Goal: Check status: Check status

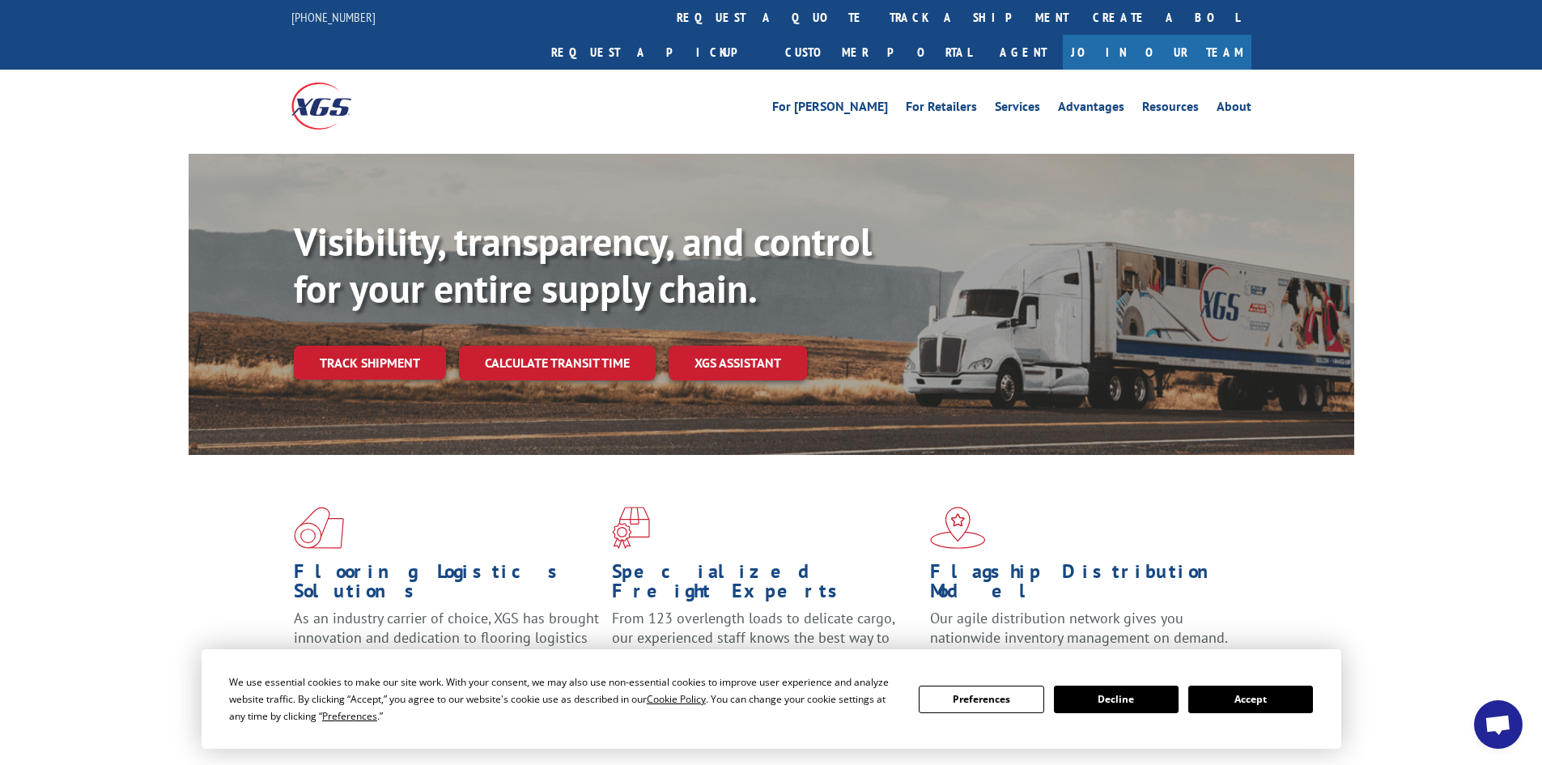
click at [1258, 702] on button "Accept" at bounding box center [1250, 700] width 125 height 28
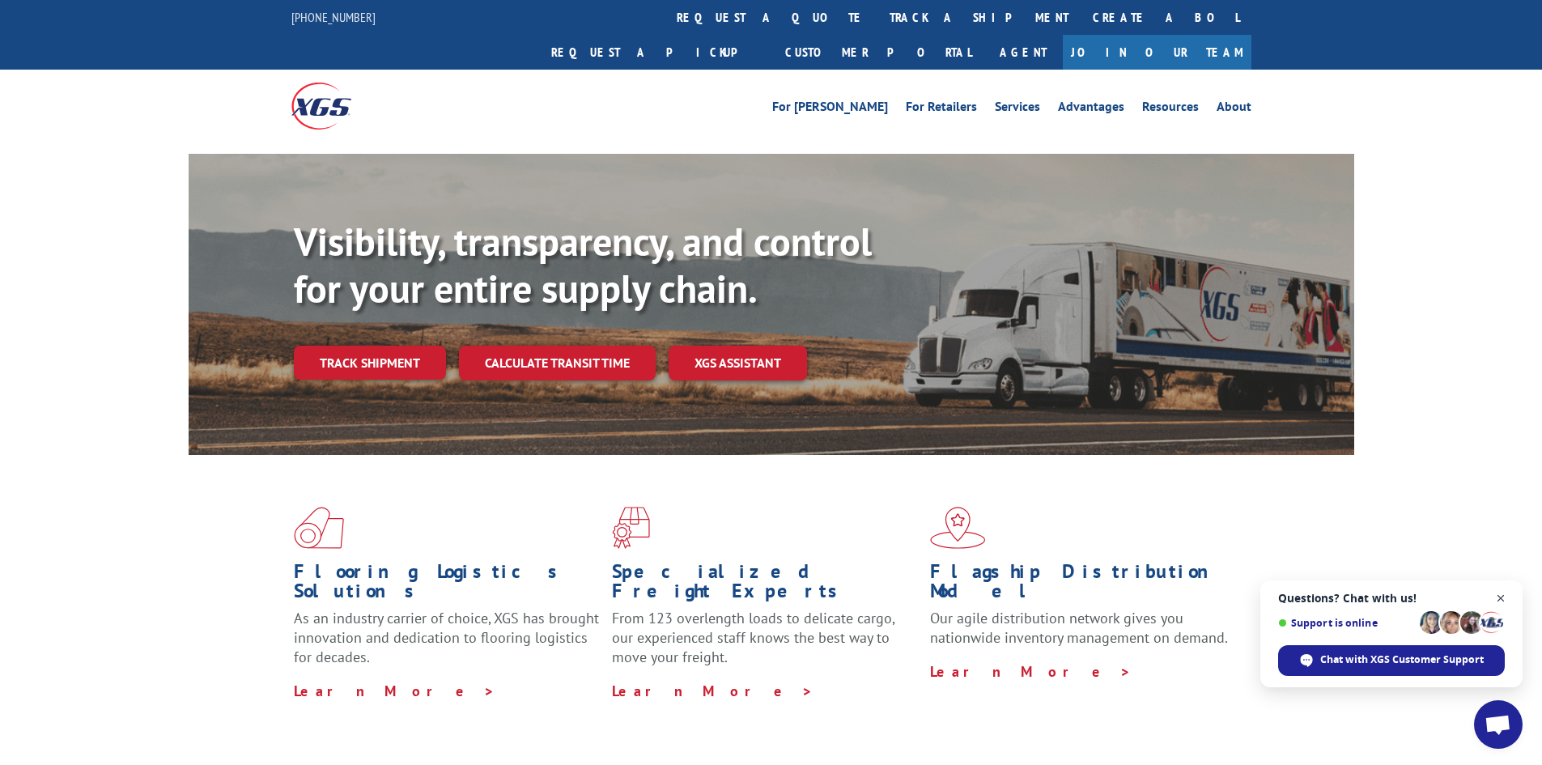
click at [1499, 595] on span "Close chat" at bounding box center [1501, 598] width 20 height 20
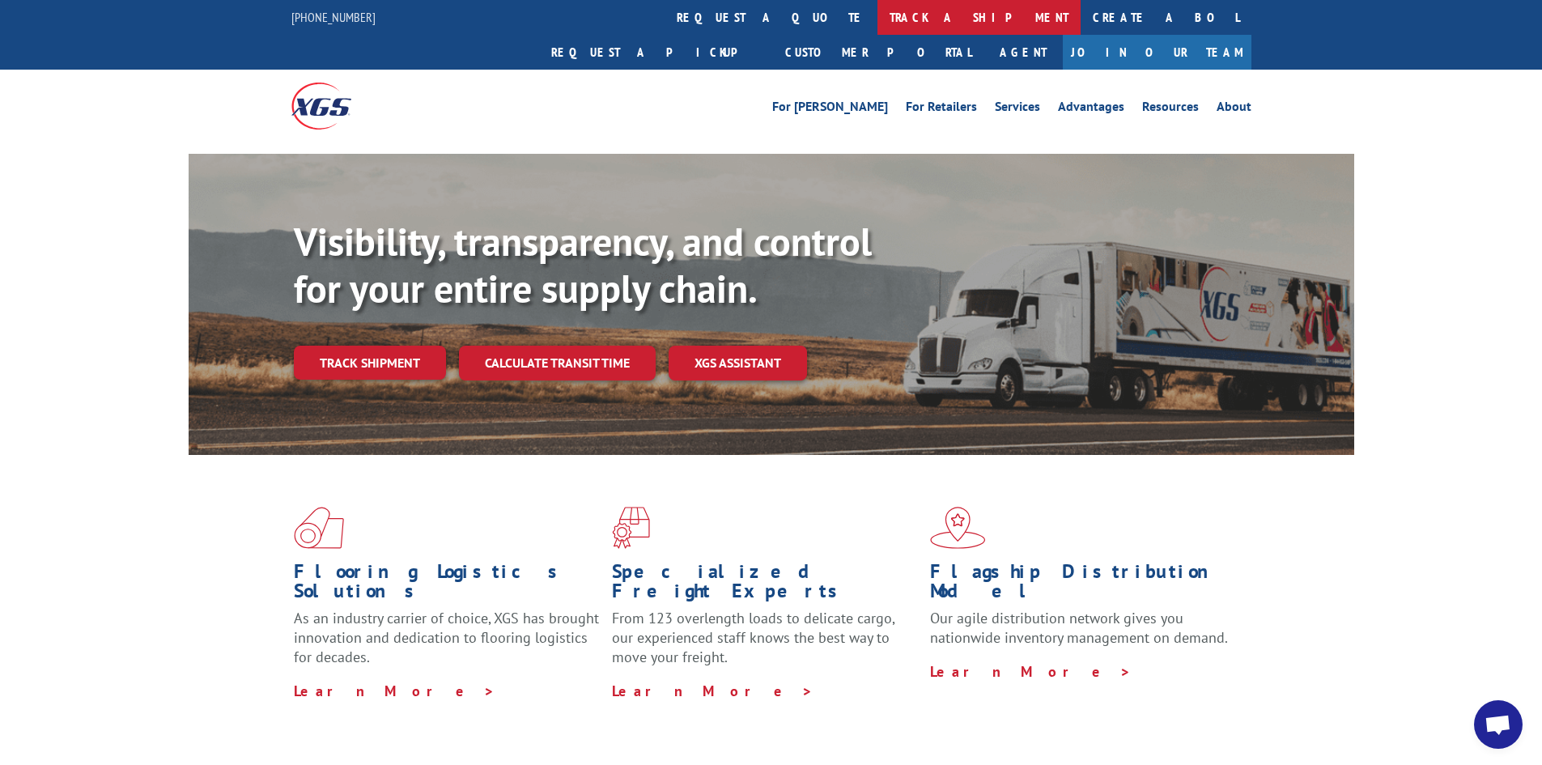
click at [877, 13] on link "track a shipment" at bounding box center [978, 17] width 203 height 35
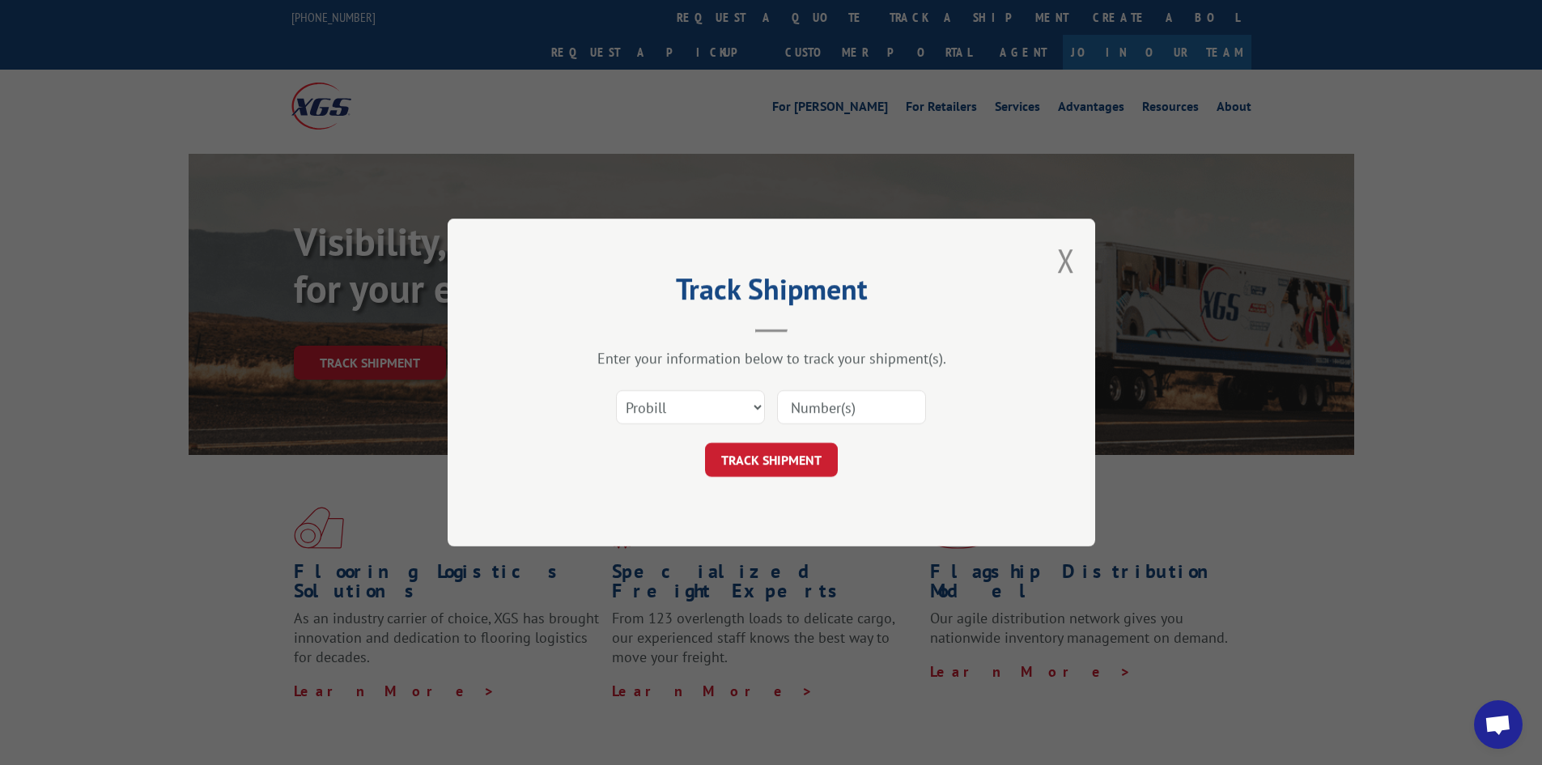
paste input "17232677"
type input "17232677"
click at [758, 451] on button "TRACK SHIPMENT" at bounding box center [771, 460] width 133 height 34
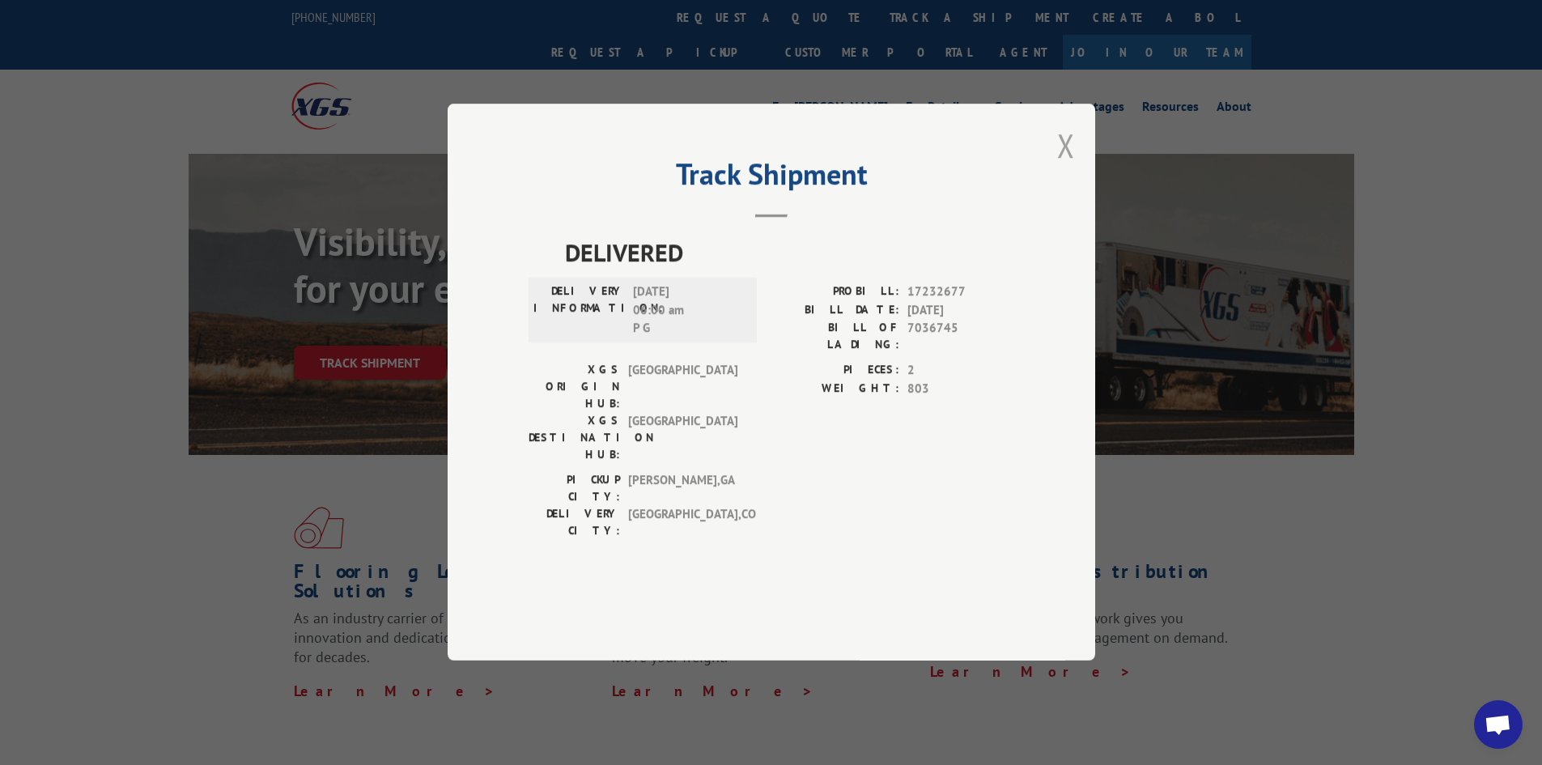
click at [1069, 167] on button "Close modal" at bounding box center [1066, 145] width 18 height 43
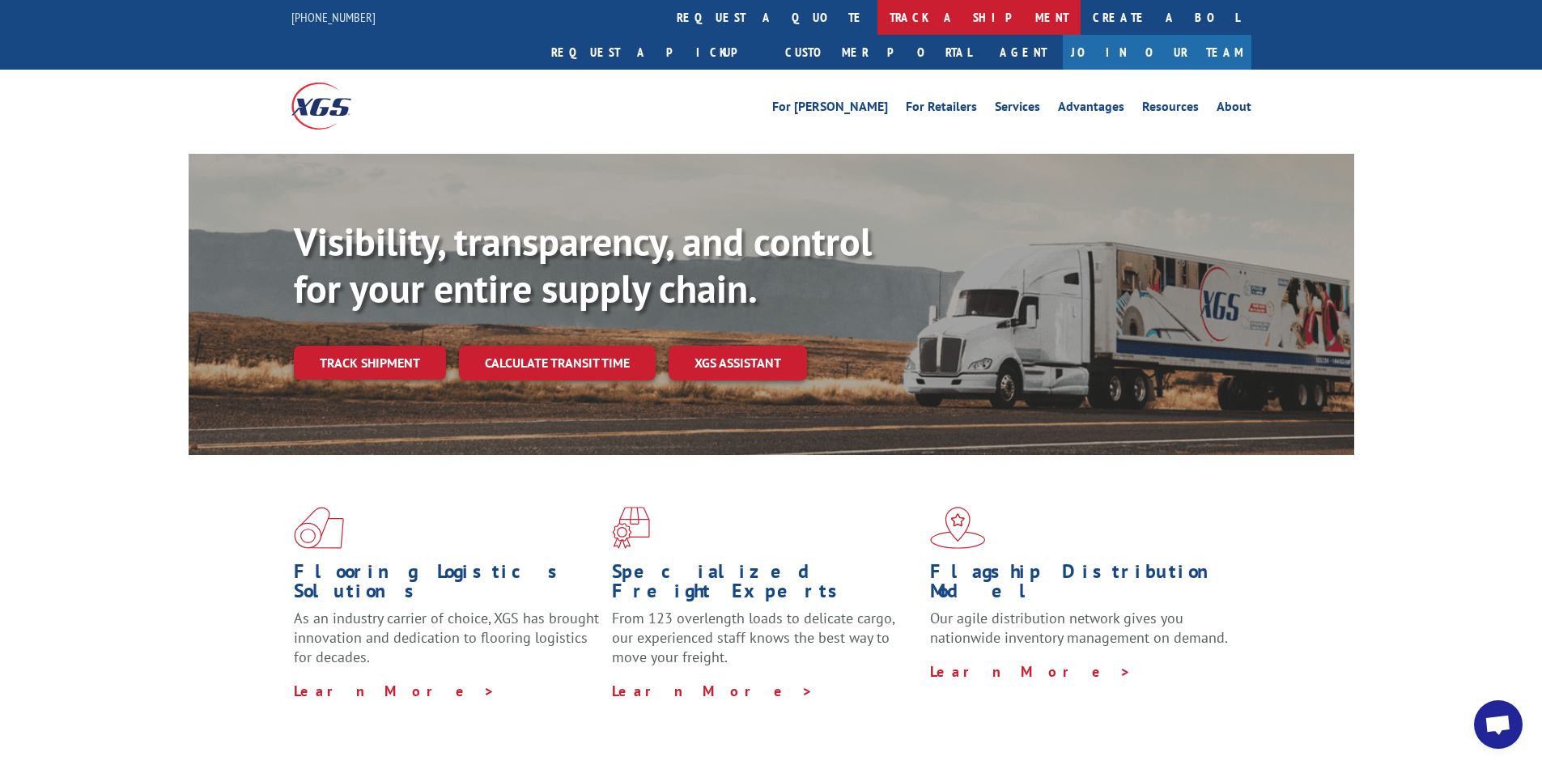
click at [877, 20] on link "track a shipment" at bounding box center [978, 17] width 203 height 35
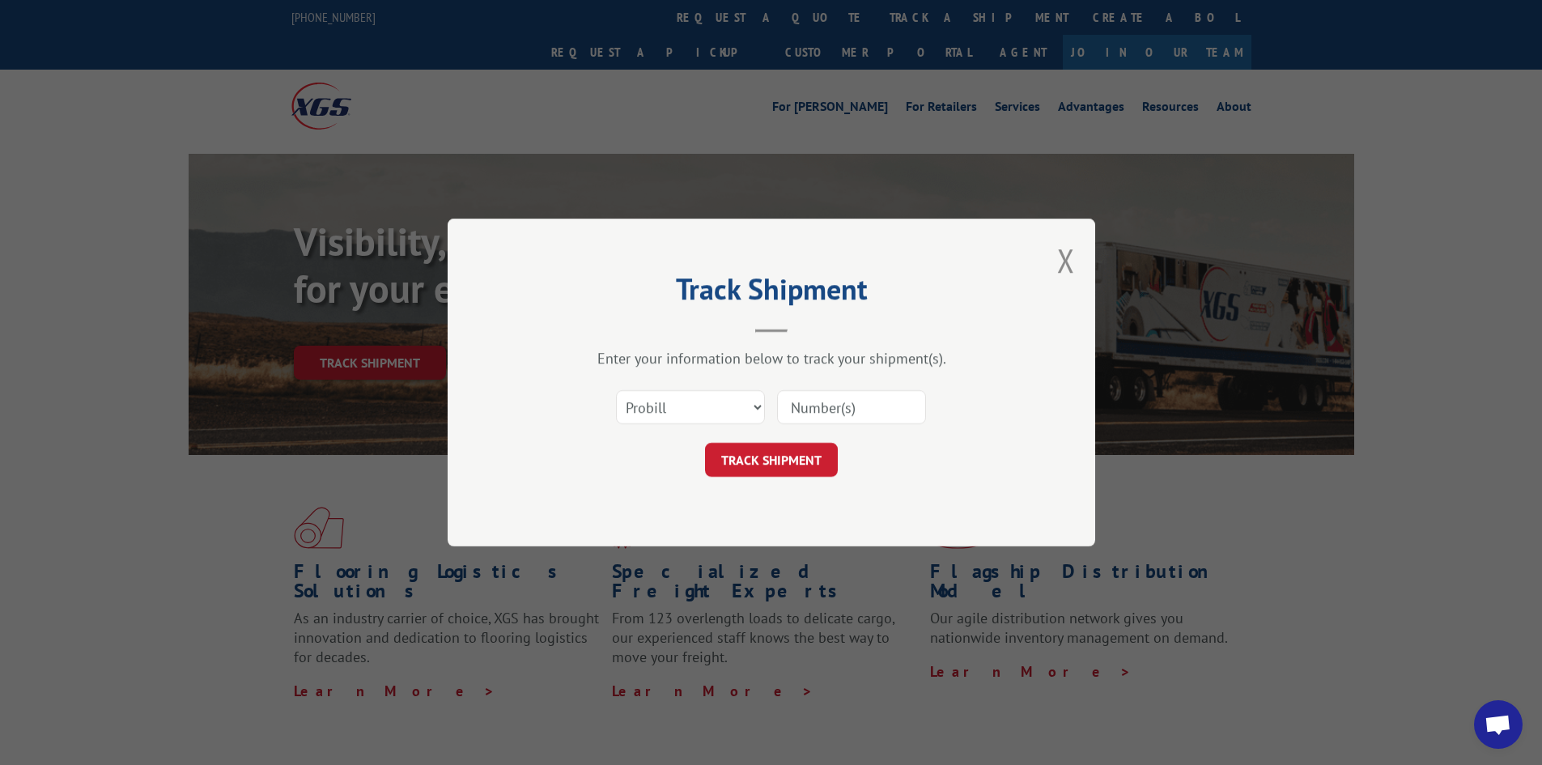
paste input "17477699"
type input "17477699"
click at [809, 464] on button "TRACK SHIPMENT" at bounding box center [771, 460] width 133 height 34
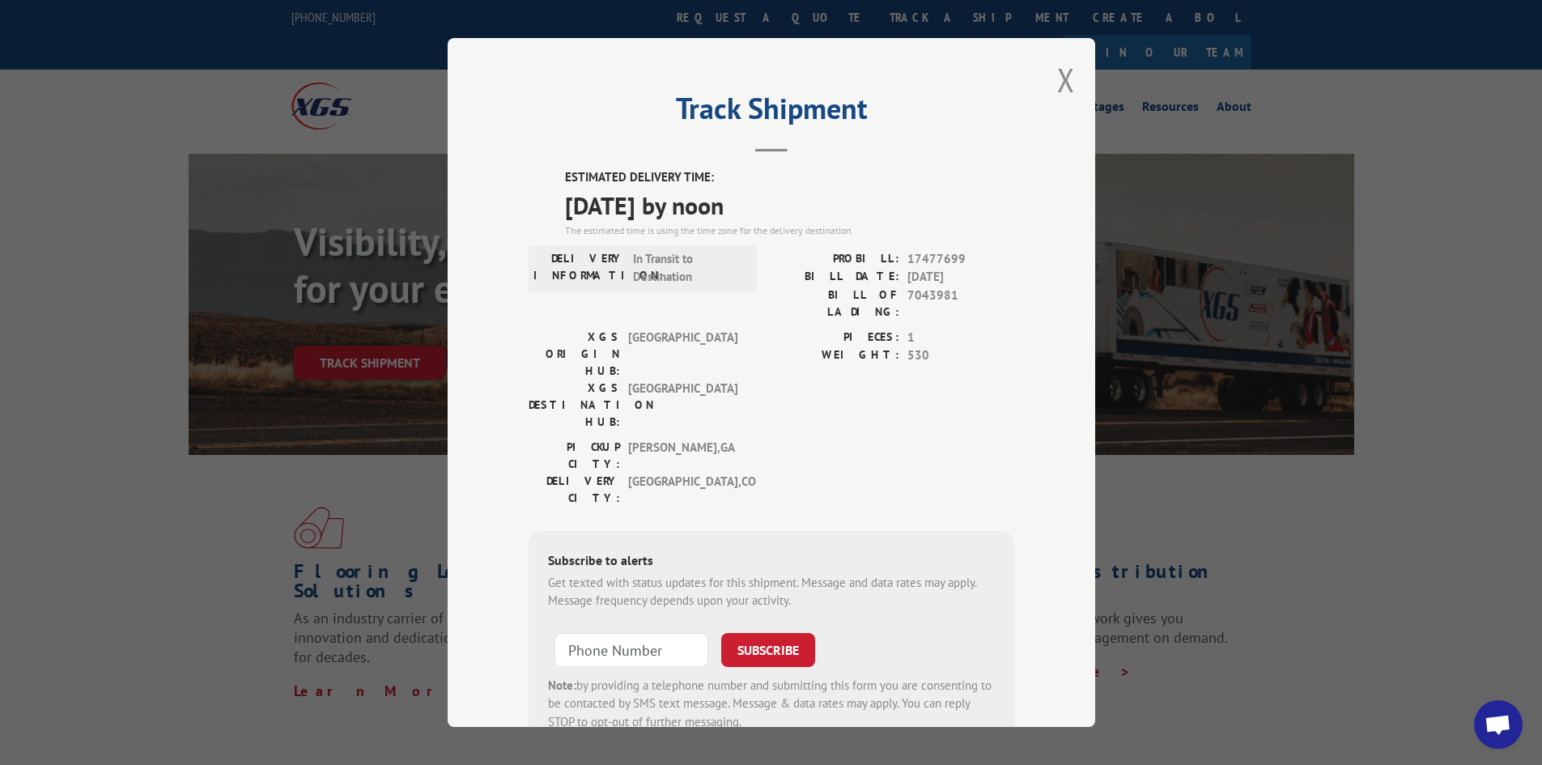
drag, startPoint x: 1055, startPoint y: 83, endPoint x: 440, endPoint y: 7, distance: 619.1
click at [1048, 81] on div "Track Shipment ESTIMATED DELIVERY TIME: [DATE] by noon The estimated time is us…" at bounding box center [772, 382] width 648 height 689
